Goal: Book appointment/travel/reservation

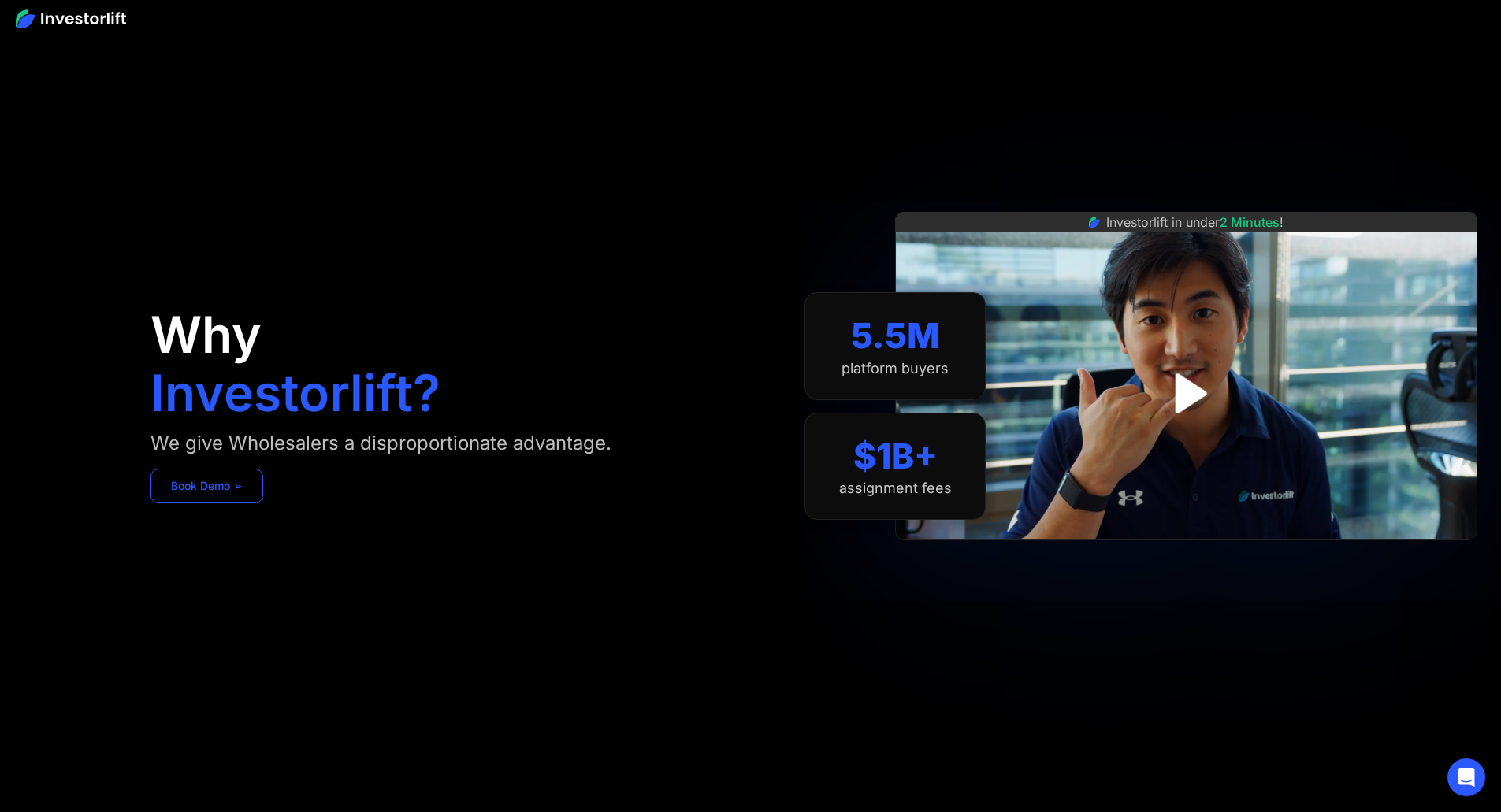
click at [263, 503] on link "Book Demo ➢" at bounding box center [207, 486] width 113 height 35
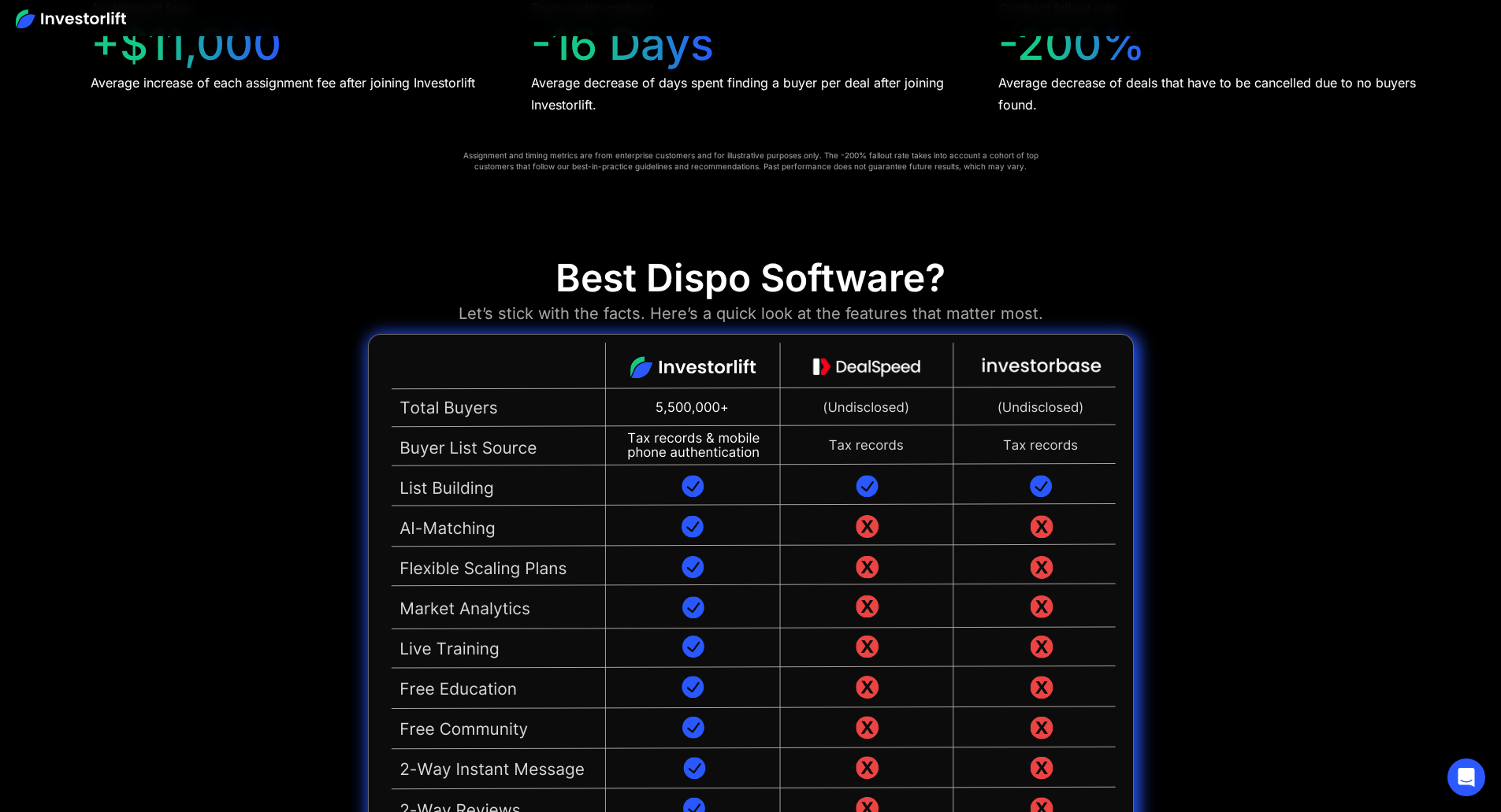
scroll to position [3781, 0]
